Goal: Information Seeking & Learning: Learn about a topic

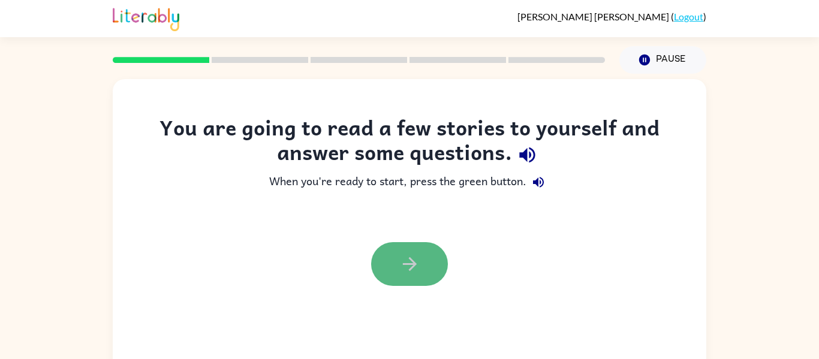
click at [411, 261] on icon "button" at bounding box center [409, 264] width 21 height 21
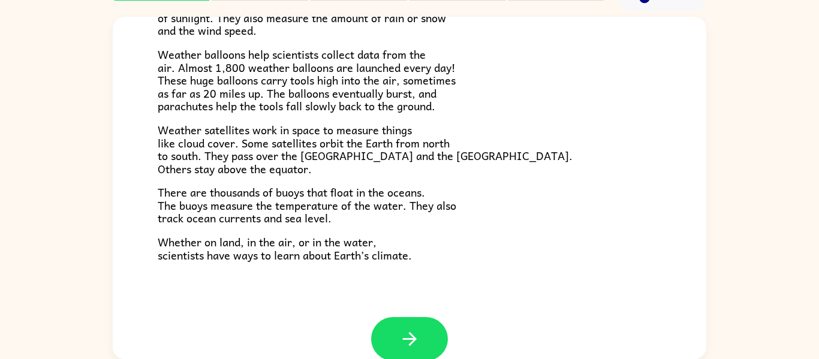
scroll to position [335, 0]
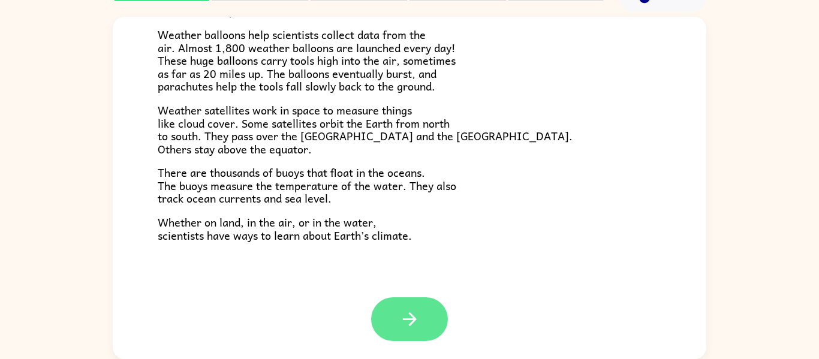
click at [403, 320] on icon "button" at bounding box center [409, 319] width 21 height 21
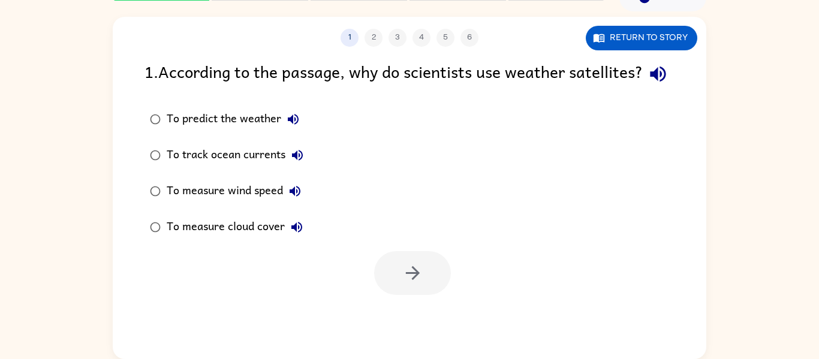
scroll to position [0, 0]
click at [610, 34] on button "Return to story" at bounding box center [642, 38] width 112 height 25
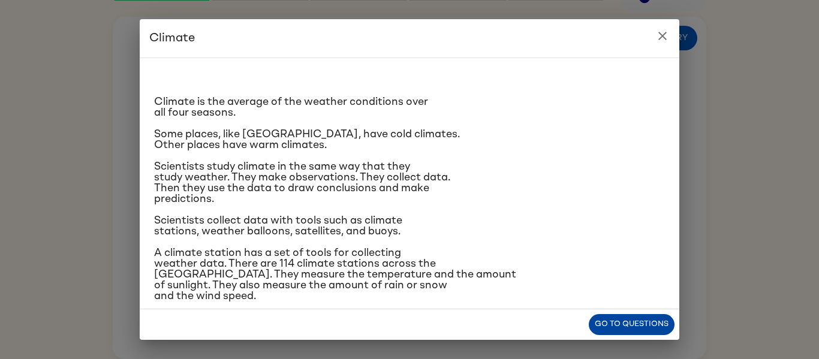
click at [639, 327] on button "Go to questions" at bounding box center [632, 324] width 86 height 21
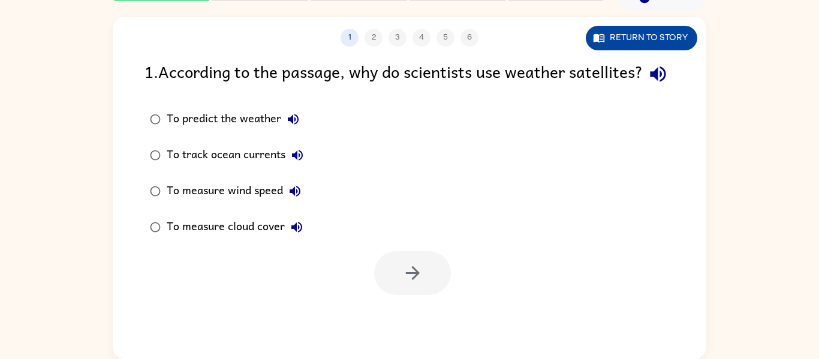
click at [647, 34] on button "Return to story" at bounding box center [642, 38] width 112 height 25
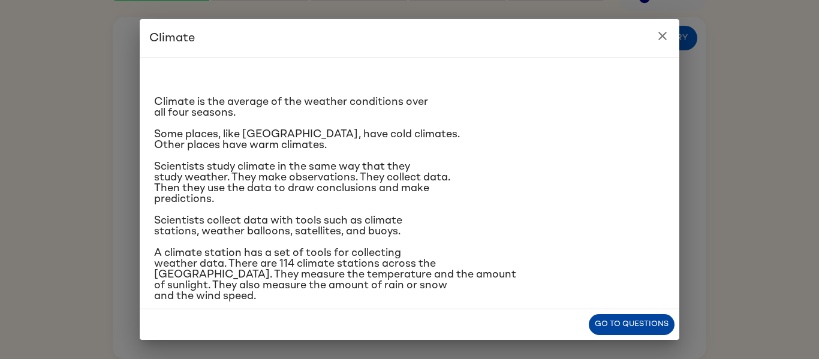
click at [619, 320] on button "Go to questions" at bounding box center [632, 324] width 86 height 21
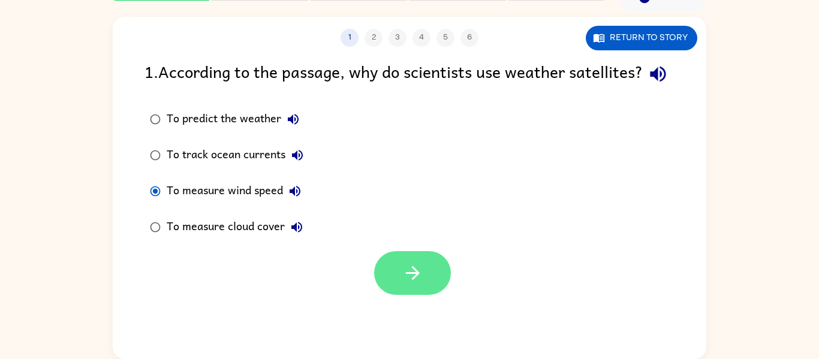
click at [384, 279] on button "button" at bounding box center [412, 273] width 77 height 44
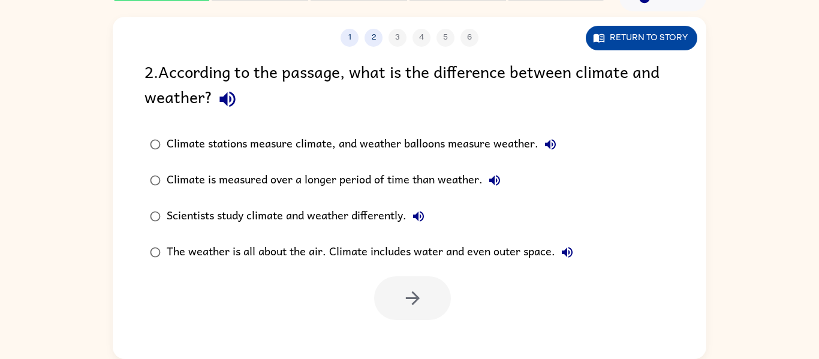
click at [639, 31] on button "Return to story" at bounding box center [642, 38] width 112 height 25
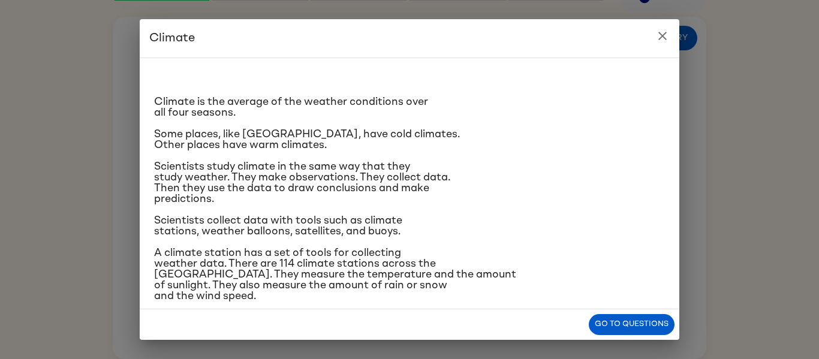
click at [615, 313] on div "Go to questions" at bounding box center [410, 324] width 540 height 31
click at [609, 323] on button "Go to questions" at bounding box center [632, 324] width 86 height 21
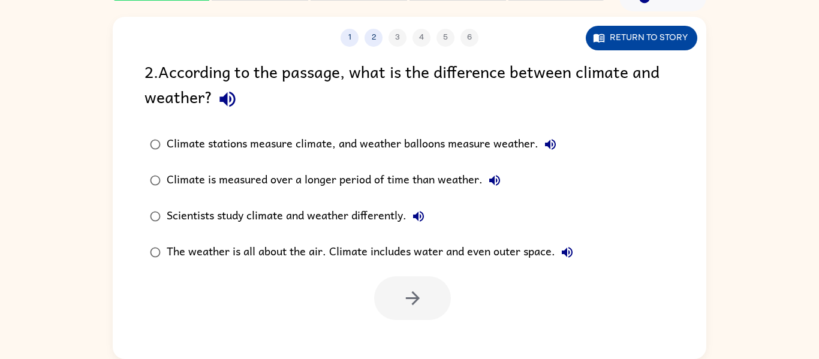
click at [633, 39] on button "Return to story" at bounding box center [642, 38] width 112 height 25
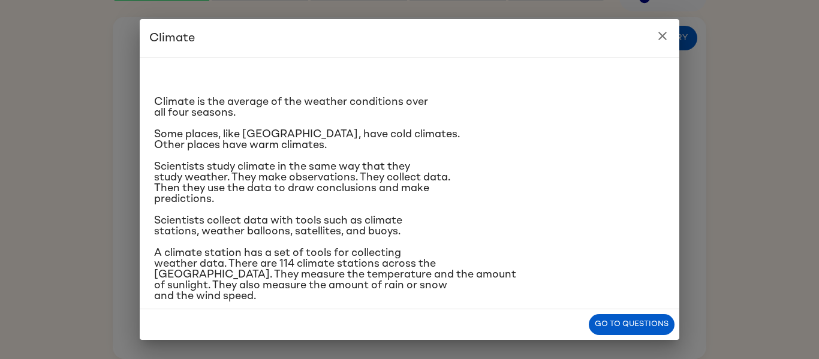
click at [619, 312] on div "Go to questions" at bounding box center [410, 324] width 540 height 31
click at [617, 320] on button "Go to questions" at bounding box center [632, 324] width 86 height 21
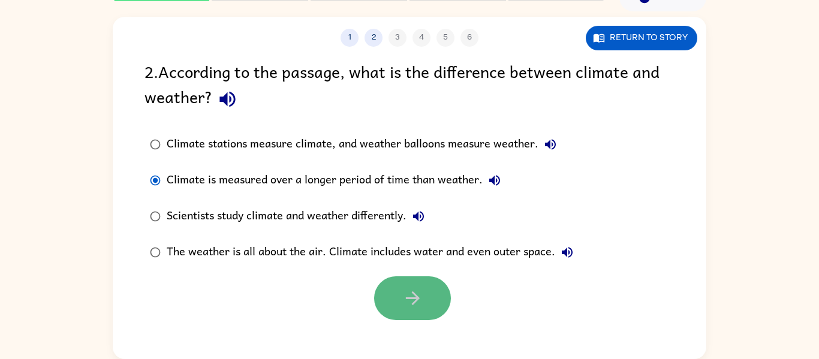
click at [407, 304] on icon "button" at bounding box center [412, 298] width 21 height 21
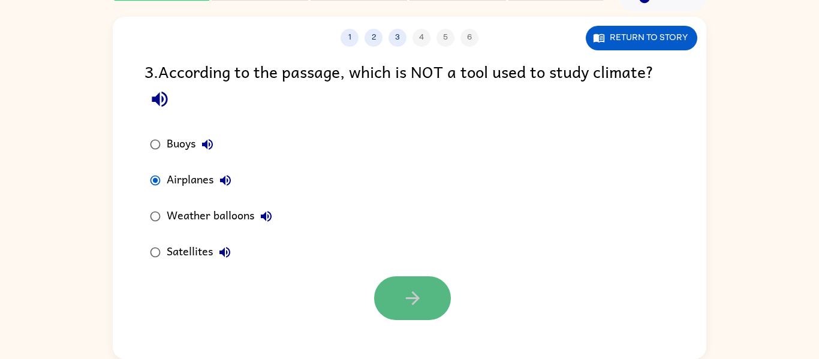
click at [402, 297] on icon "button" at bounding box center [412, 298] width 21 height 21
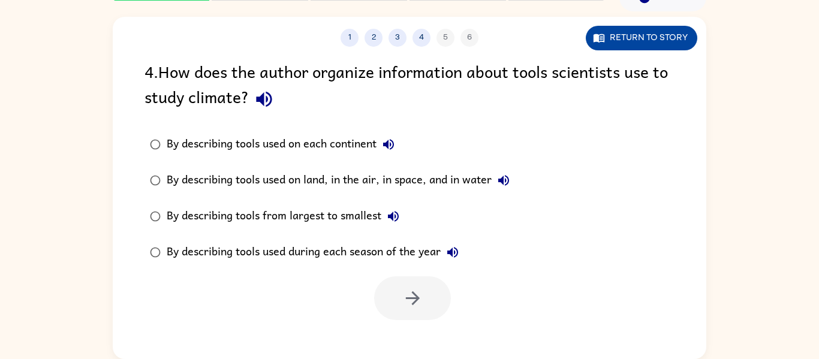
click at [660, 29] on button "Return to story" at bounding box center [642, 38] width 112 height 25
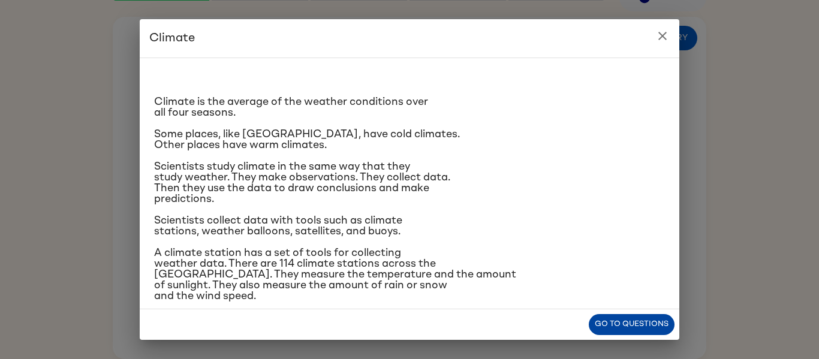
click at [658, 324] on button "Go to questions" at bounding box center [632, 324] width 86 height 21
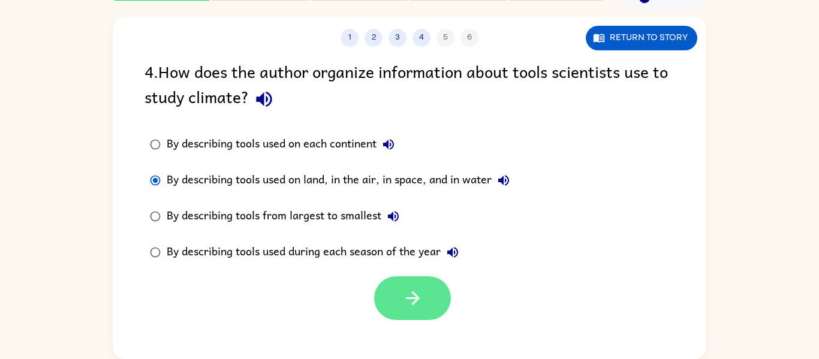
click at [410, 290] on icon "button" at bounding box center [412, 298] width 21 height 21
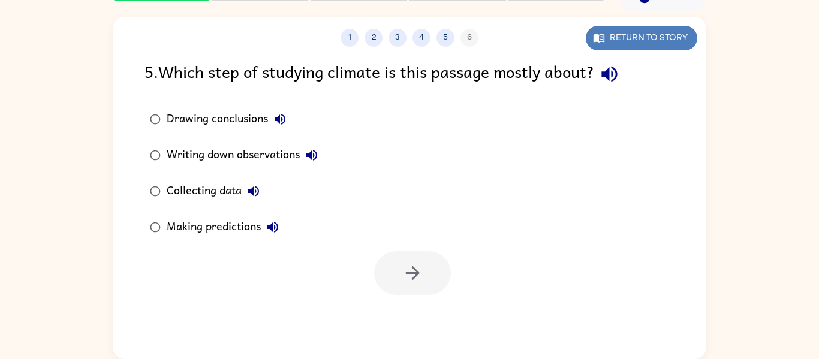
click at [673, 34] on button "Return to story" at bounding box center [642, 38] width 112 height 25
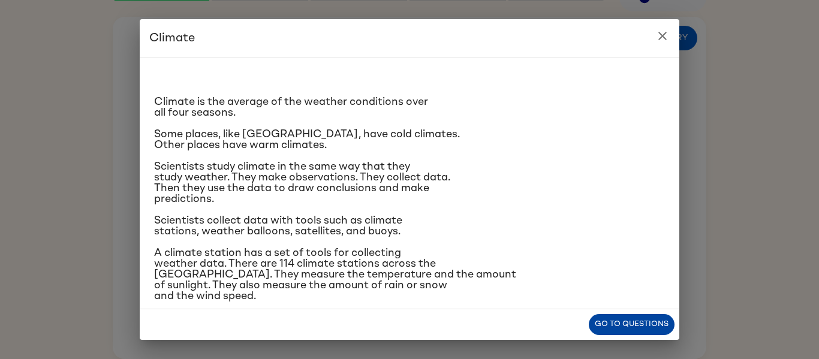
click at [626, 327] on button "Go to questions" at bounding box center [632, 324] width 86 height 21
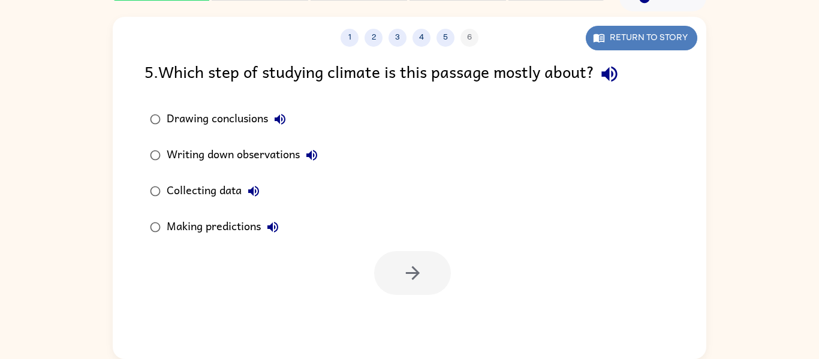
click at [654, 41] on button "Return to story" at bounding box center [642, 38] width 112 height 25
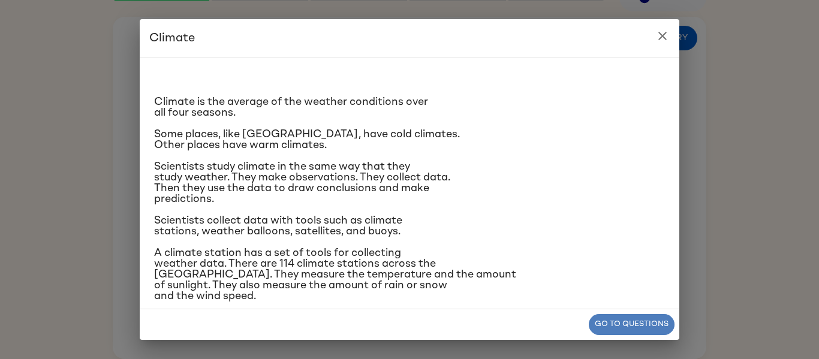
click at [645, 318] on button "Go to questions" at bounding box center [632, 324] width 86 height 21
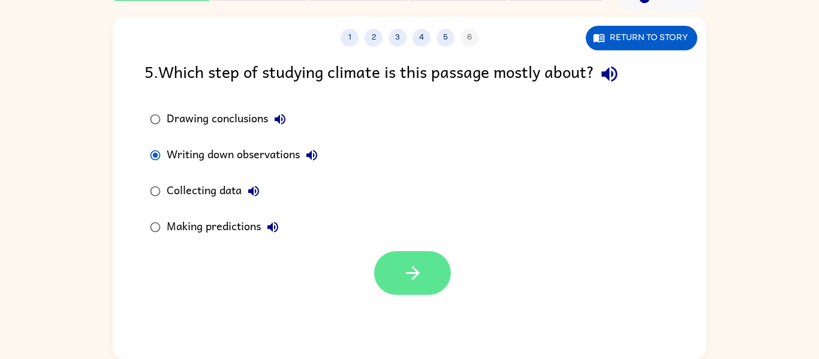
click at [422, 251] on button "button" at bounding box center [412, 273] width 77 height 44
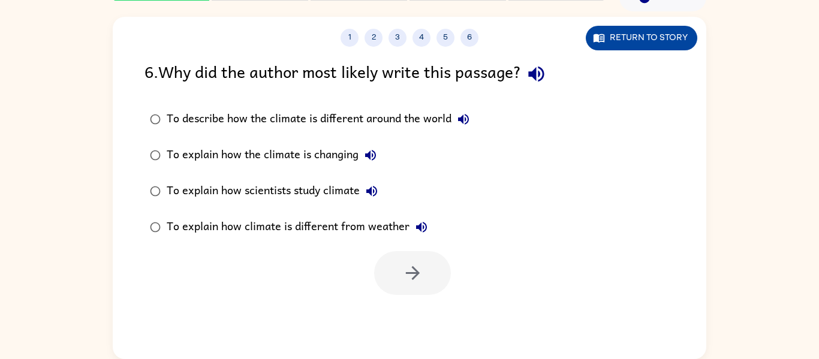
click at [664, 31] on button "Return to story" at bounding box center [642, 38] width 112 height 25
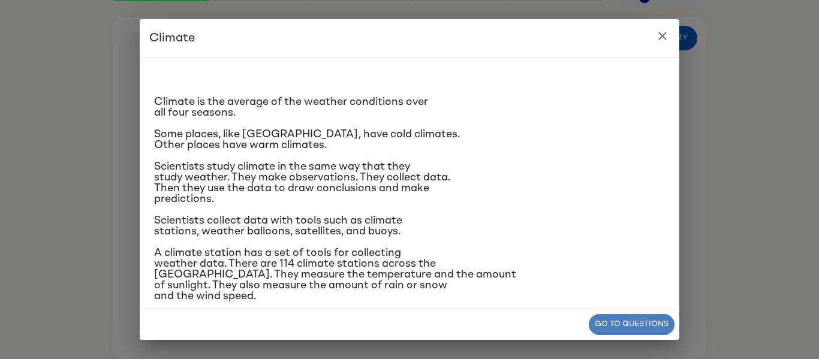
click at [623, 324] on button "Go to questions" at bounding box center [632, 324] width 86 height 21
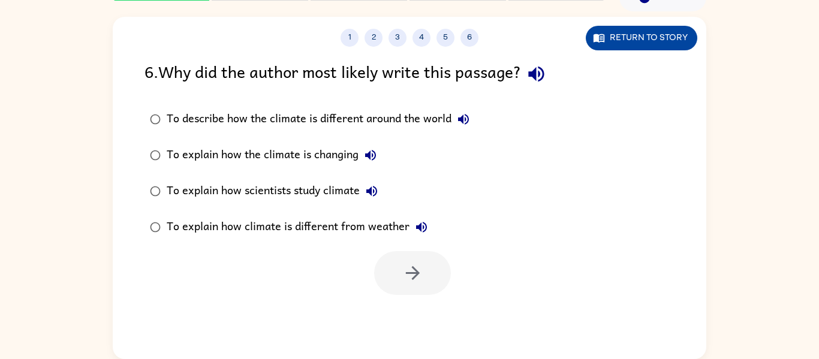
click at [611, 29] on button "Return to story" at bounding box center [642, 38] width 112 height 25
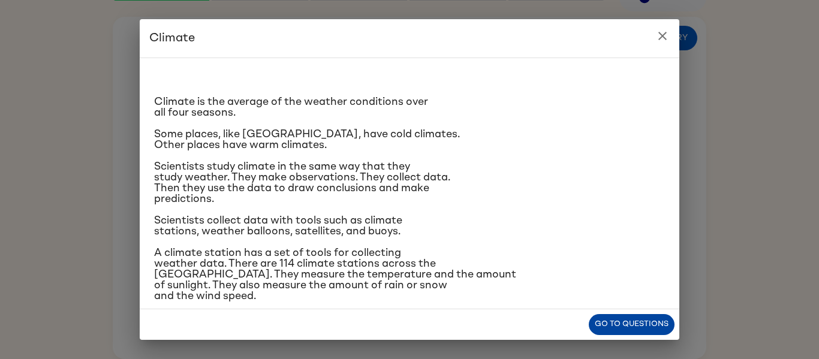
click at [604, 317] on button "Go to questions" at bounding box center [632, 324] width 86 height 21
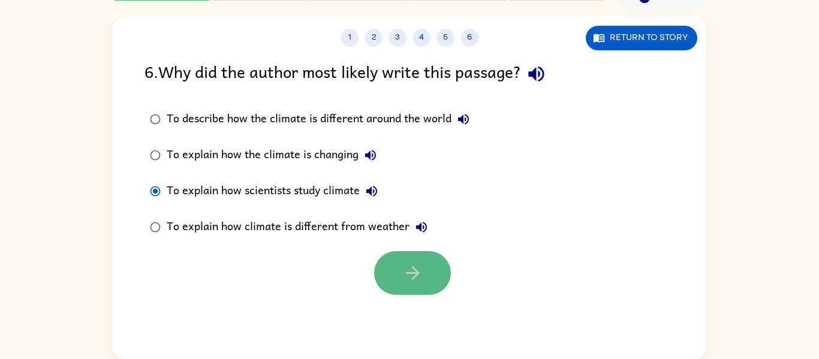
click at [410, 271] on icon "button" at bounding box center [412, 273] width 21 height 21
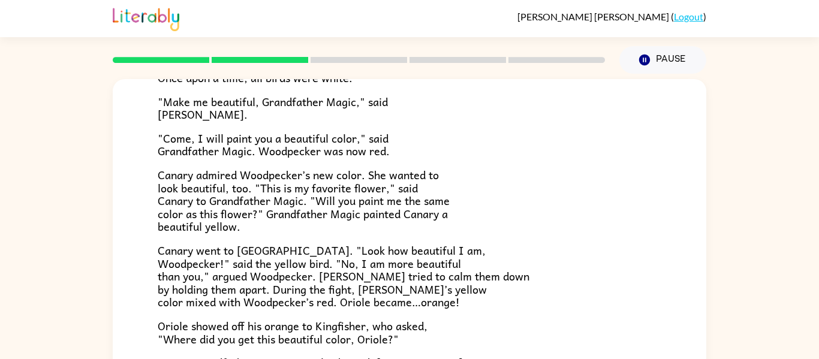
scroll to position [106, 0]
click at [410, 271] on span "Canary went to [GEOGRAPHIC_DATA]. "Look how beautiful I am, Woodpecker!" said t…" at bounding box center [344, 276] width 372 height 69
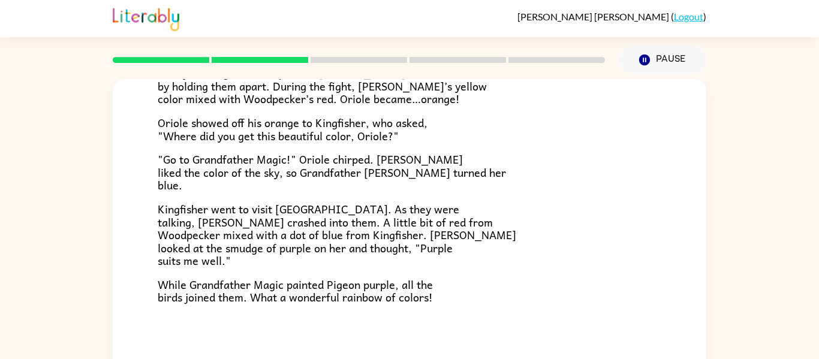
scroll to position [62, 0]
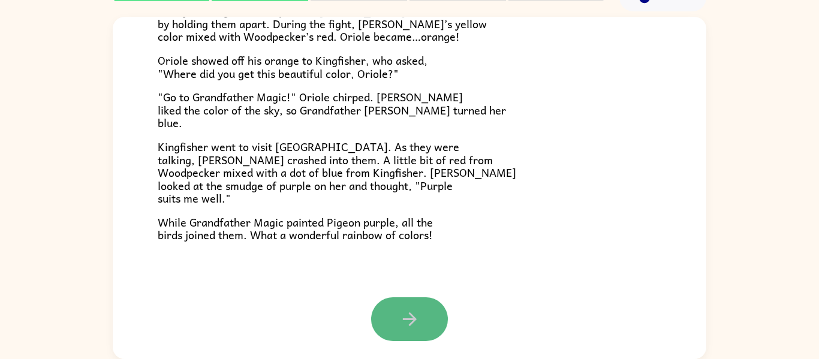
click at [389, 313] on button "button" at bounding box center [409, 319] width 77 height 44
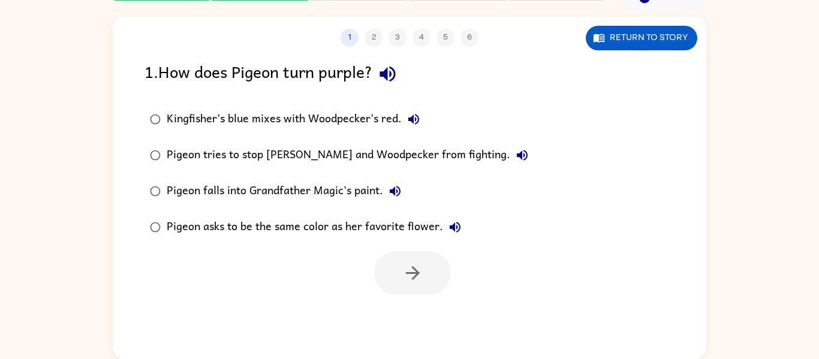
scroll to position [0, 0]
click at [613, 41] on button "Return to story" at bounding box center [642, 38] width 112 height 25
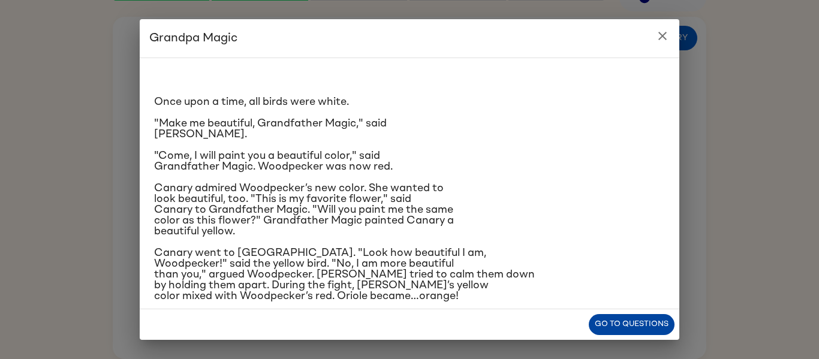
click at [617, 325] on button "Go to questions" at bounding box center [632, 324] width 86 height 21
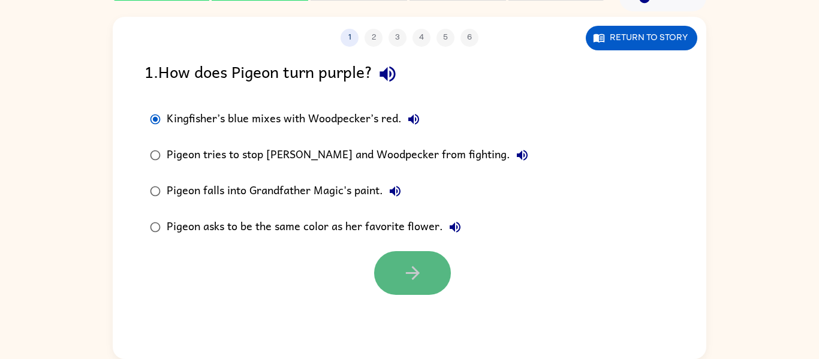
click at [405, 279] on icon "button" at bounding box center [412, 273] width 21 height 21
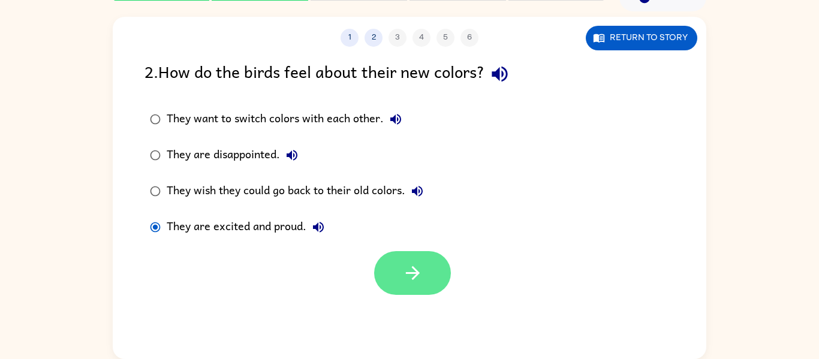
click at [429, 286] on button "button" at bounding box center [412, 273] width 77 height 44
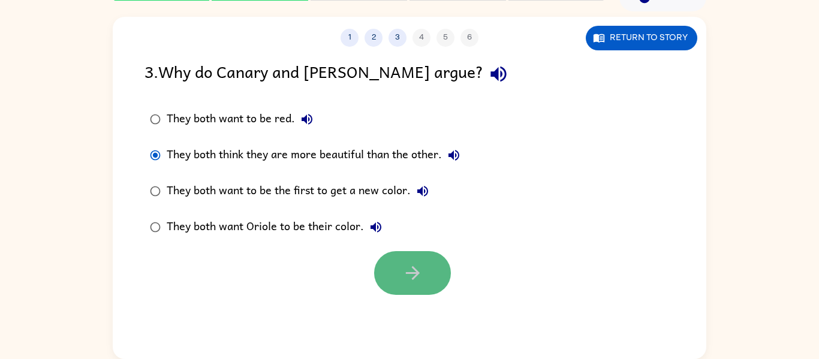
click at [446, 268] on button "button" at bounding box center [412, 273] width 77 height 44
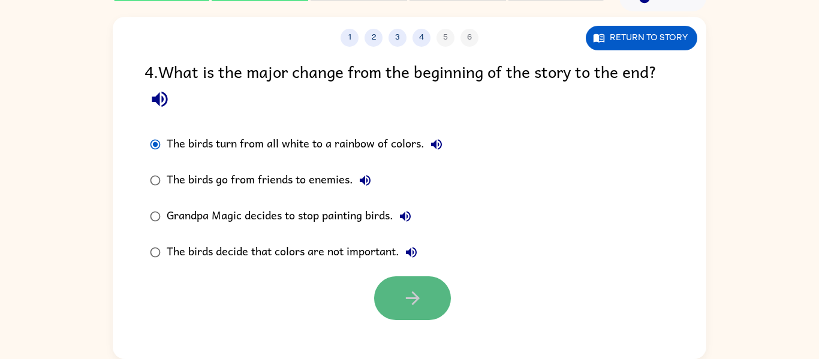
click at [381, 297] on button "button" at bounding box center [412, 298] width 77 height 44
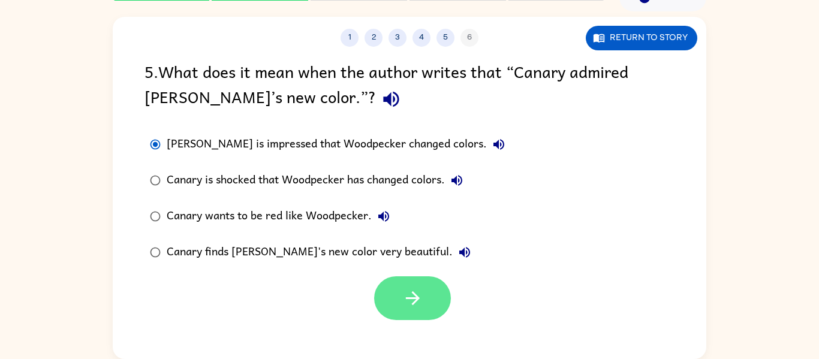
click at [407, 300] on icon "button" at bounding box center [412, 298] width 21 height 21
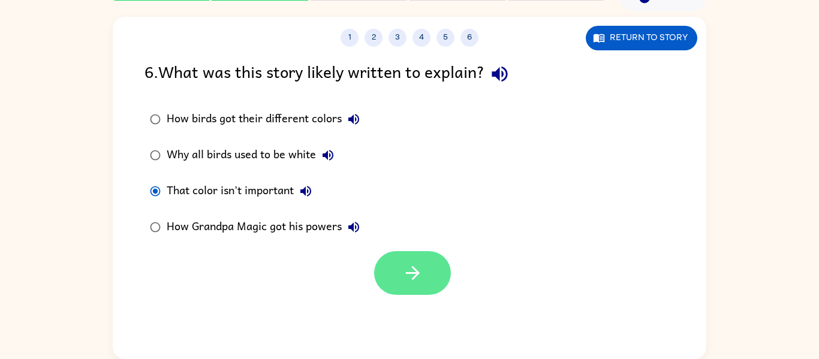
click at [419, 287] on button "button" at bounding box center [412, 273] width 77 height 44
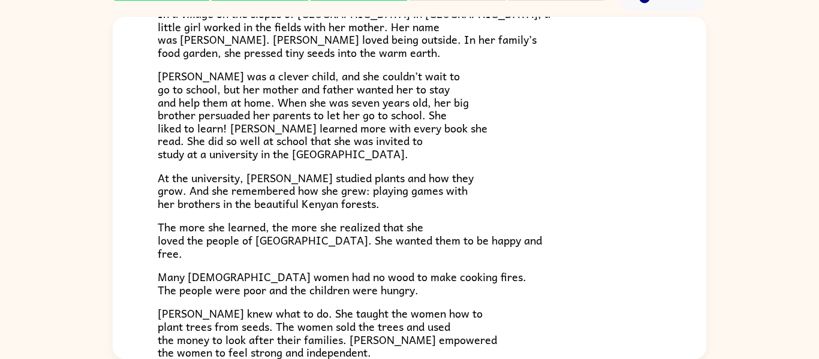
scroll to position [105, 0]
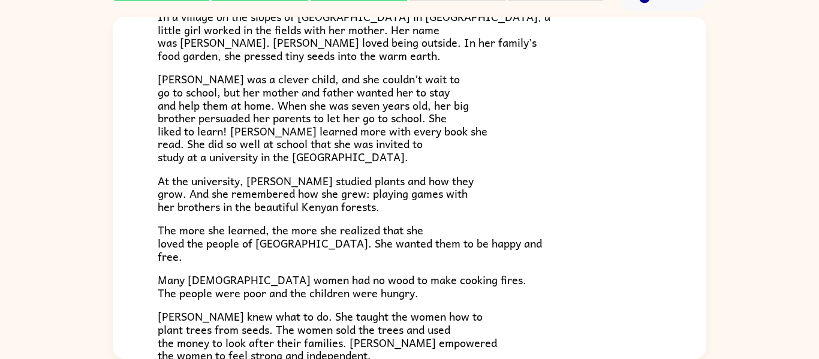
click at [396, 70] on span "[PERSON_NAME] was a clever child, and she couldn’t wait to go to school, but he…" at bounding box center [323, 117] width 330 height 95
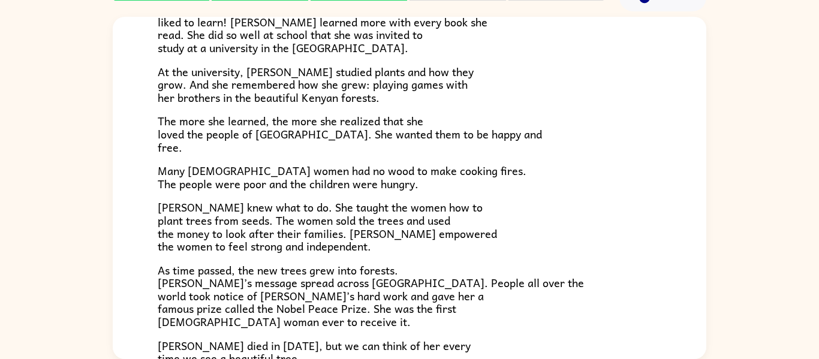
scroll to position [217, 0]
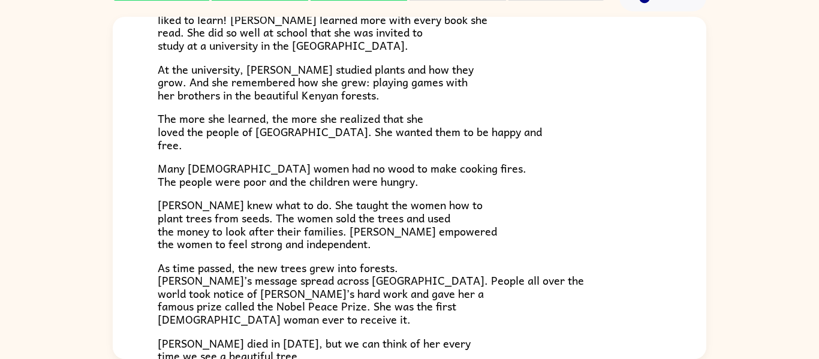
click at [487, 272] on p "As time passed, the new trees grew into forests. [PERSON_NAME]’s message spread…" at bounding box center [410, 294] width 504 height 65
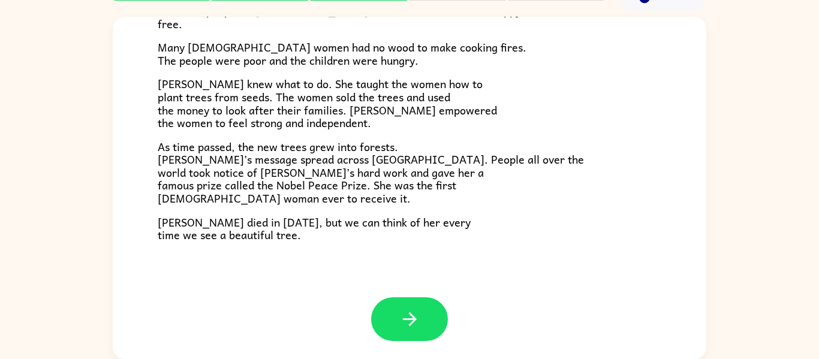
scroll to position [337, 0]
click at [405, 311] on icon "button" at bounding box center [409, 319] width 21 height 21
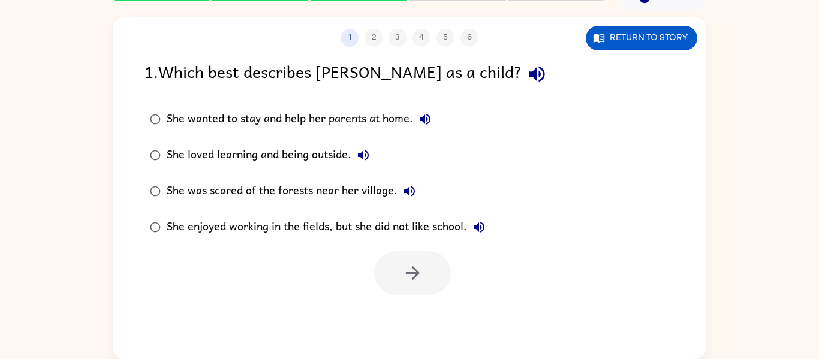
scroll to position [0, 0]
click at [415, 284] on button "button" at bounding box center [412, 273] width 77 height 44
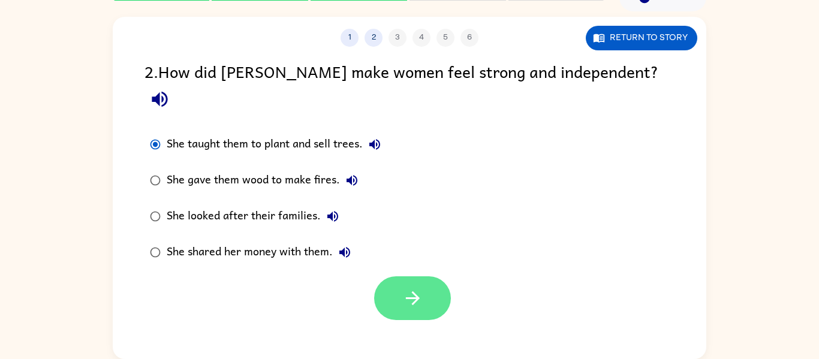
click at [434, 276] on button "button" at bounding box center [412, 298] width 77 height 44
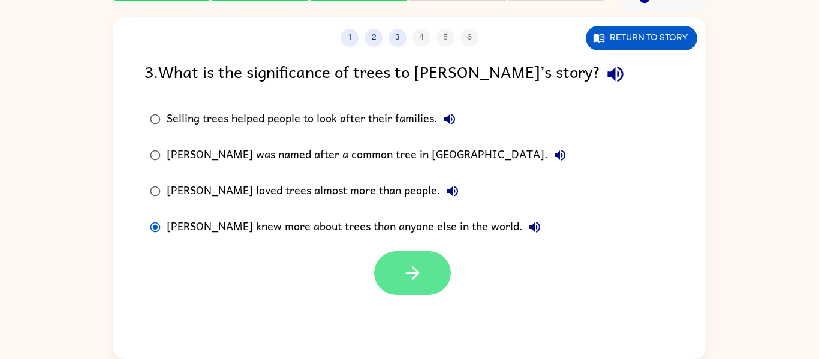
click at [402, 279] on icon "button" at bounding box center [412, 273] width 21 height 21
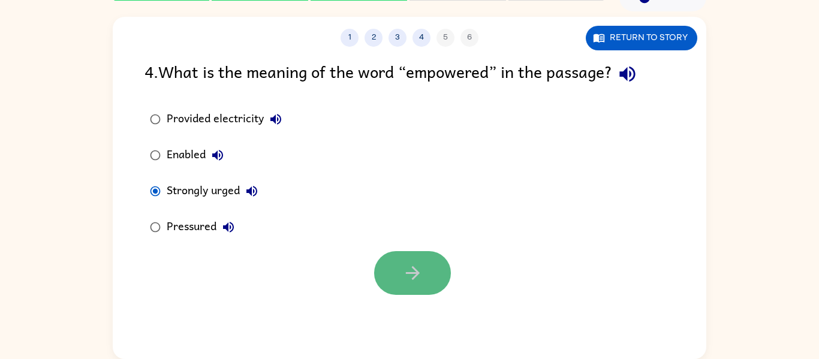
click at [398, 265] on button "button" at bounding box center [412, 273] width 77 height 44
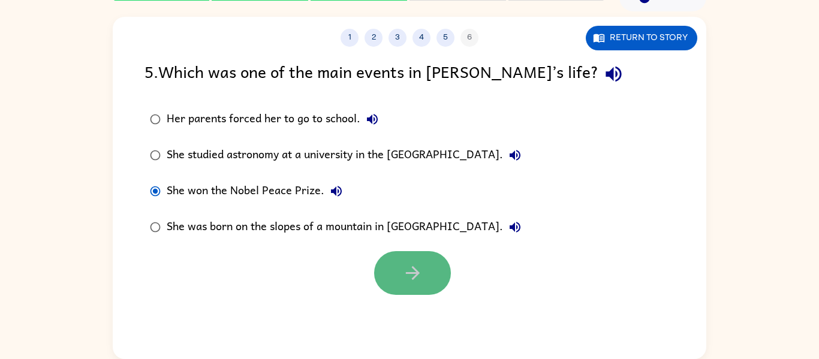
click at [414, 271] on icon "button" at bounding box center [412, 273] width 21 height 21
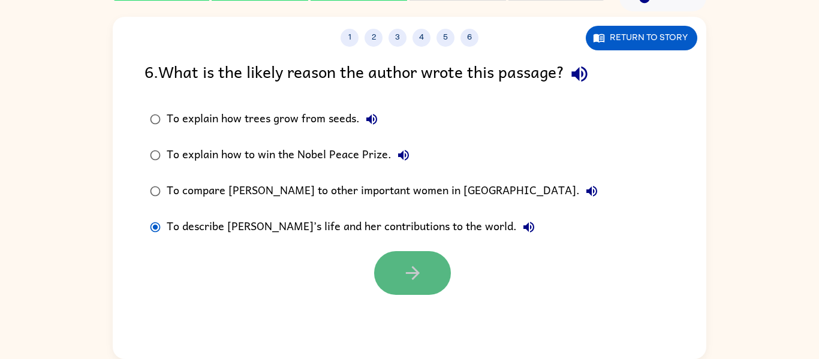
click at [416, 273] on icon "button" at bounding box center [412, 273] width 14 height 14
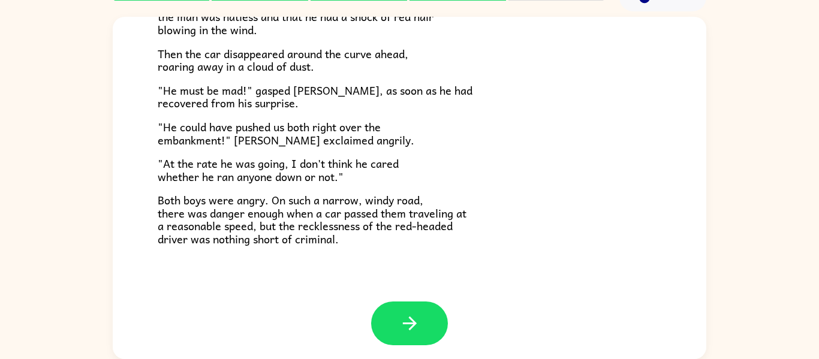
scroll to position [333, 0]
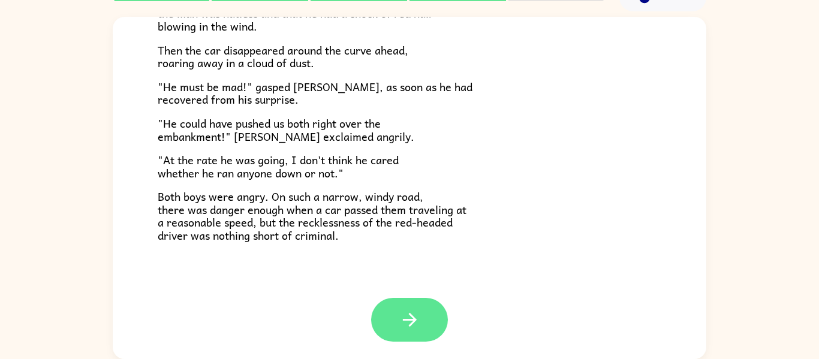
click at [428, 311] on button "button" at bounding box center [409, 320] width 77 height 44
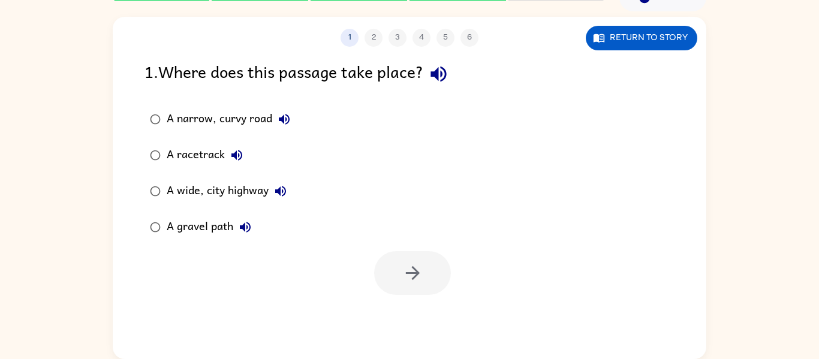
scroll to position [0, 0]
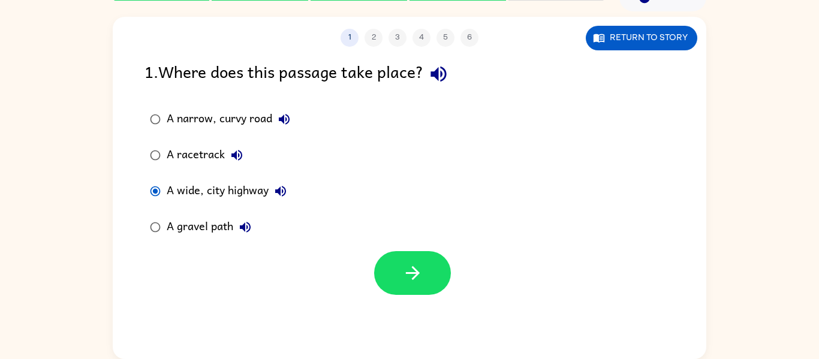
click at [456, 272] on div at bounding box center [410, 270] width 594 height 50
click at [432, 275] on button "button" at bounding box center [412, 273] width 77 height 44
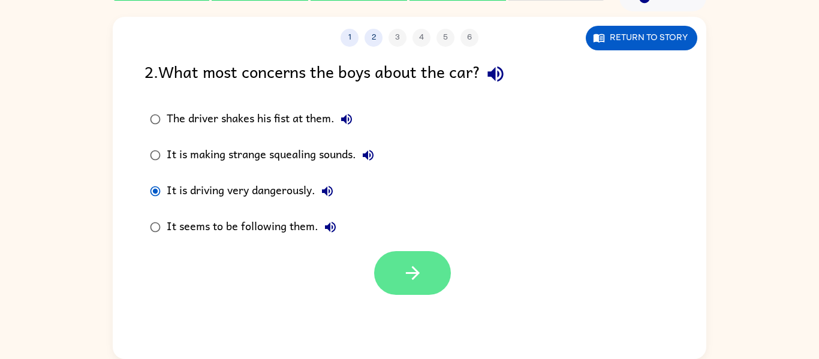
click at [412, 276] on icon "button" at bounding box center [412, 273] width 21 height 21
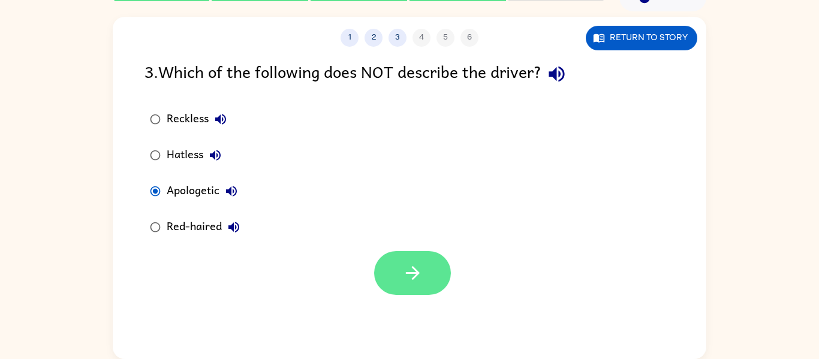
click at [391, 264] on button "button" at bounding box center [412, 273] width 77 height 44
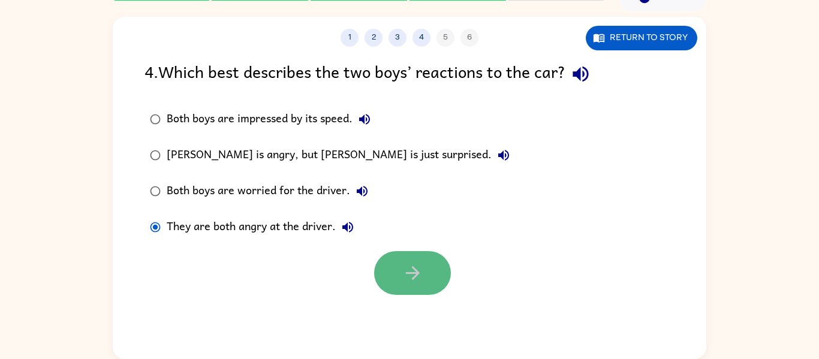
click at [411, 281] on icon "button" at bounding box center [412, 273] width 21 height 21
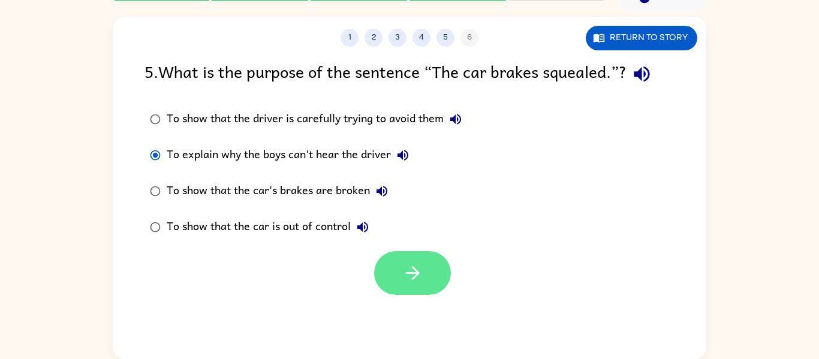
click at [401, 275] on button "button" at bounding box center [412, 273] width 77 height 44
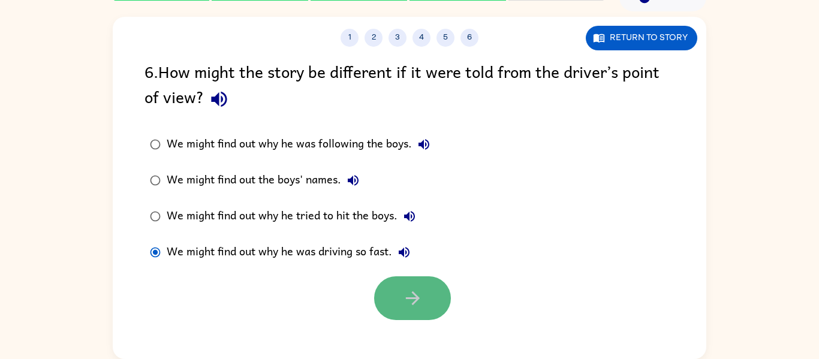
click at [431, 296] on button "button" at bounding box center [412, 298] width 77 height 44
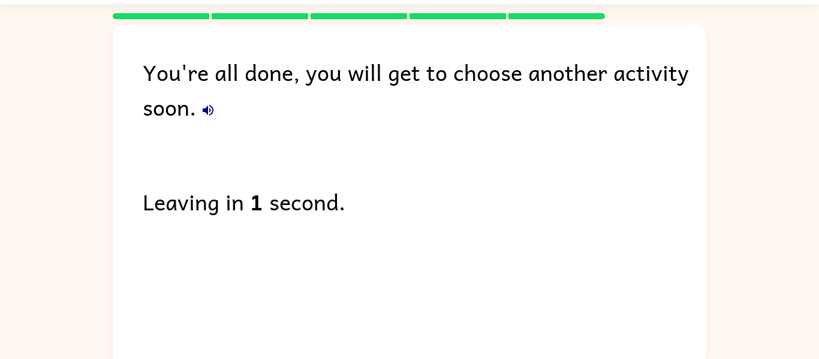
scroll to position [32, 0]
